Goal: Information Seeking & Learning: Learn about a topic

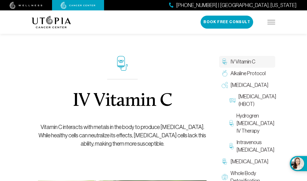
click at [274, 27] on div "(727) 999-4351 | Tampa, Florida Book Free Consult" at bounding box center [237, 22] width 75 height 13
click at [271, 24] on img at bounding box center [271, 22] width 8 height 4
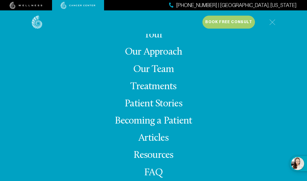
scroll to position [5, 0]
click at [272, 24] on img at bounding box center [272, 22] width 6 height 6
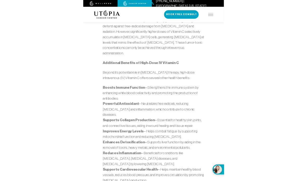
scroll to position [408, 0]
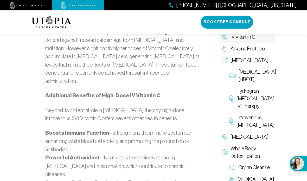
click at [249, 160] on span "Whole Body Detoxification" at bounding box center [251, 152] width 42 height 15
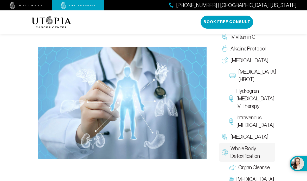
scroll to position [148, 0]
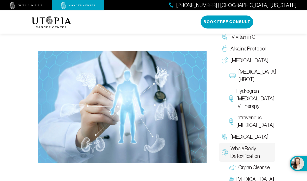
click at [249, 38] on span "IV Vitamin C" at bounding box center [242, 37] width 25 height 8
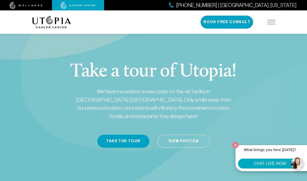
click at [271, 24] on img at bounding box center [271, 22] width 8 height 4
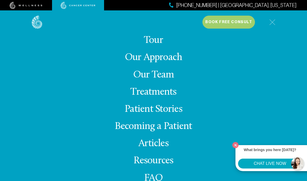
scroll to position [-5, 0]
click at [175, 63] on link "Our Approach" at bounding box center [153, 57] width 57 height 10
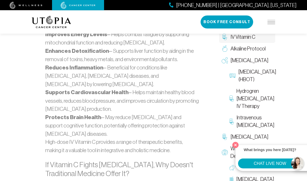
scroll to position [594, 0]
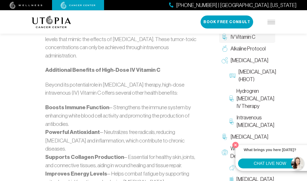
scroll to position [449, 0]
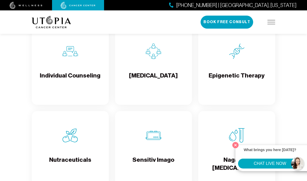
scroll to position [1013, 0]
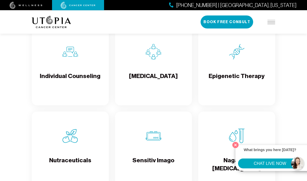
click at [263, 164] on button "CHAT LIVE NOW" at bounding box center [270, 163] width 64 height 10
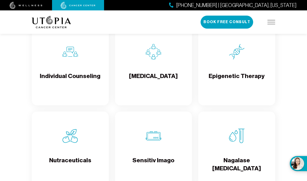
click at [294, 164] on button "What brings you here today? CHAT LIVE NOW" at bounding box center [300, 163] width 22 height 15
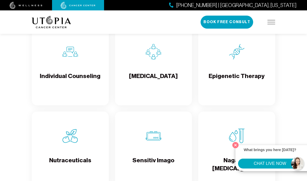
click at [238, 145] on button "Close" at bounding box center [235, 145] width 9 height 9
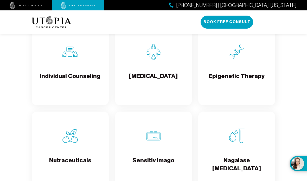
click at [298, 162] on button "What brings you here today? CHAT LIVE NOW" at bounding box center [300, 163] width 22 height 15
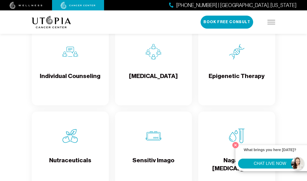
click at [274, 165] on button "CHAT LIVE NOW" at bounding box center [270, 163] width 64 height 10
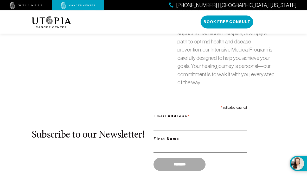
scroll to position [0, 0]
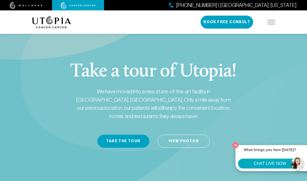
click at [269, 24] on img at bounding box center [271, 22] width 8 height 4
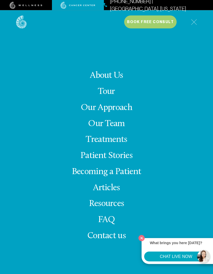
scroll to position [257, 0]
click at [126, 181] on span "Contact us" at bounding box center [106, 236] width 38 height 9
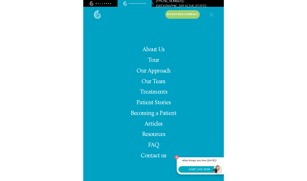
scroll to position [257, 0]
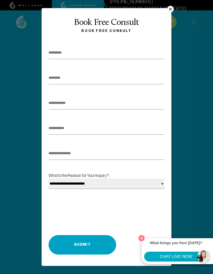
click at [170, 12] on button "×" at bounding box center [170, 9] width 7 height 7
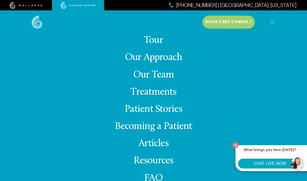
scroll to position [-5, 0]
click at [272, 23] on img at bounding box center [272, 22] width 6 height 6
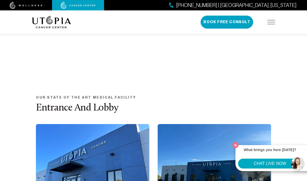
scroll to position [237, 0]
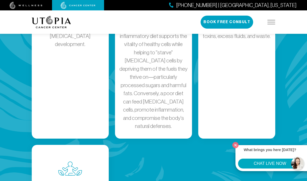
scroll to position [1023, 0]
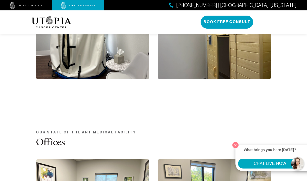
scroll to position [801, 0]
